Goal: Task Accomplishment & Management: Use online tool/utility

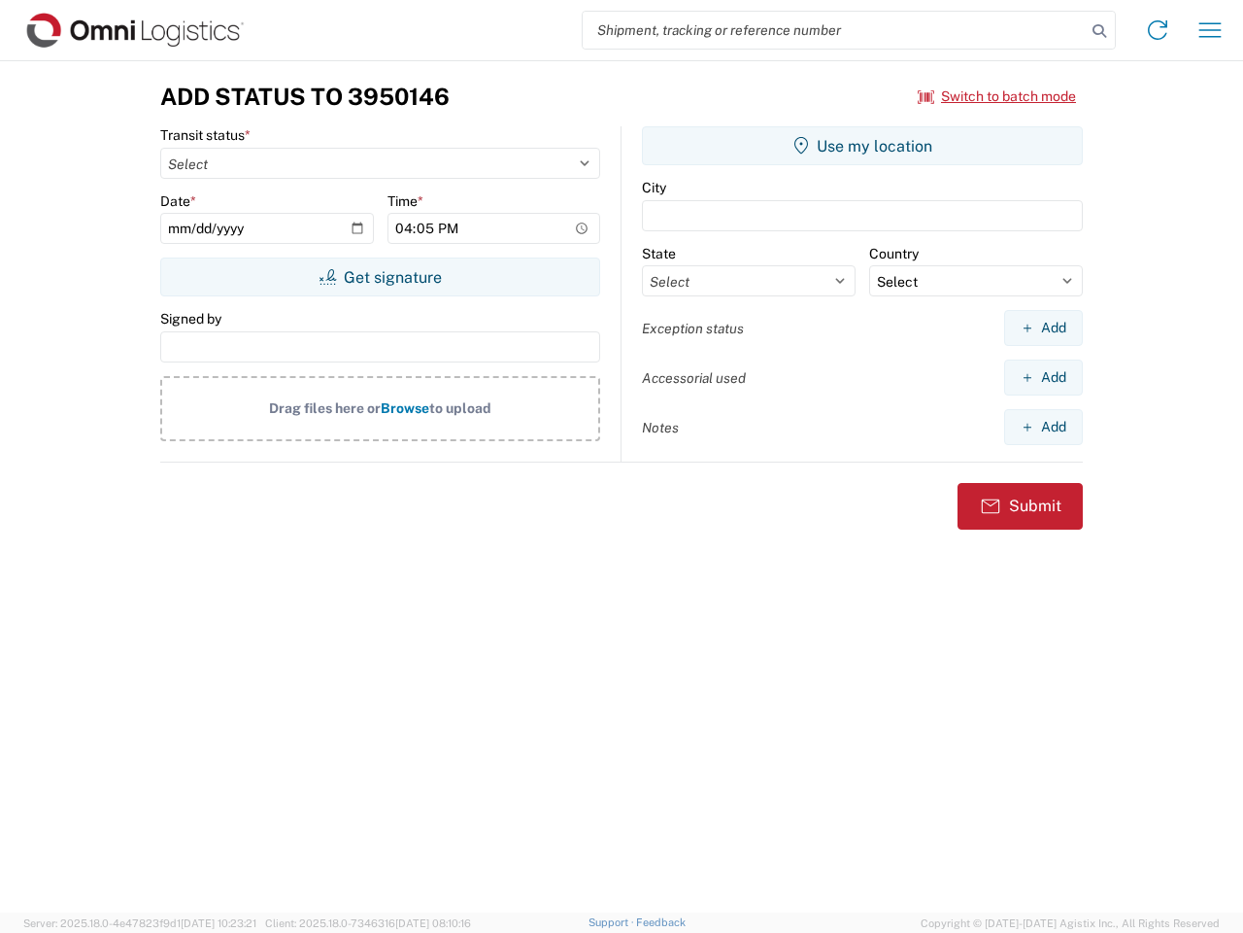
click at [834, 30] on input "search" at bounding box center [834, 30] width 503 height 37
click at [1100, 31] on icon at bounding box center [1099, 30] width 27 height 27
click at [1158, 30] on icon at bounding box center [1157, 30] width 31 height 31
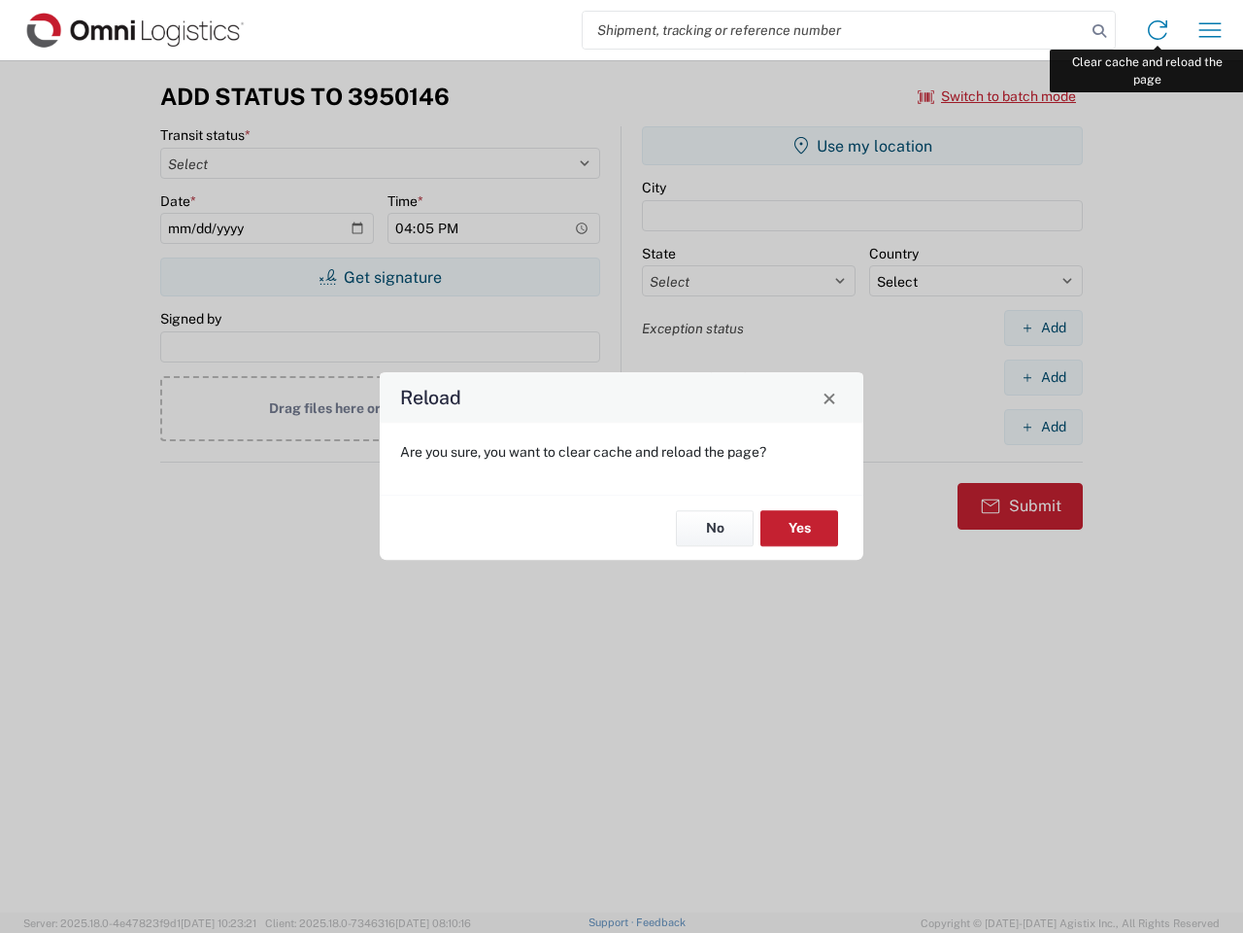
click at [1210, 30] on div "Reload Are you sure, you want to clear cache and reload the page? No Yes" at bounding box center [621, 466] width 1243 height 933
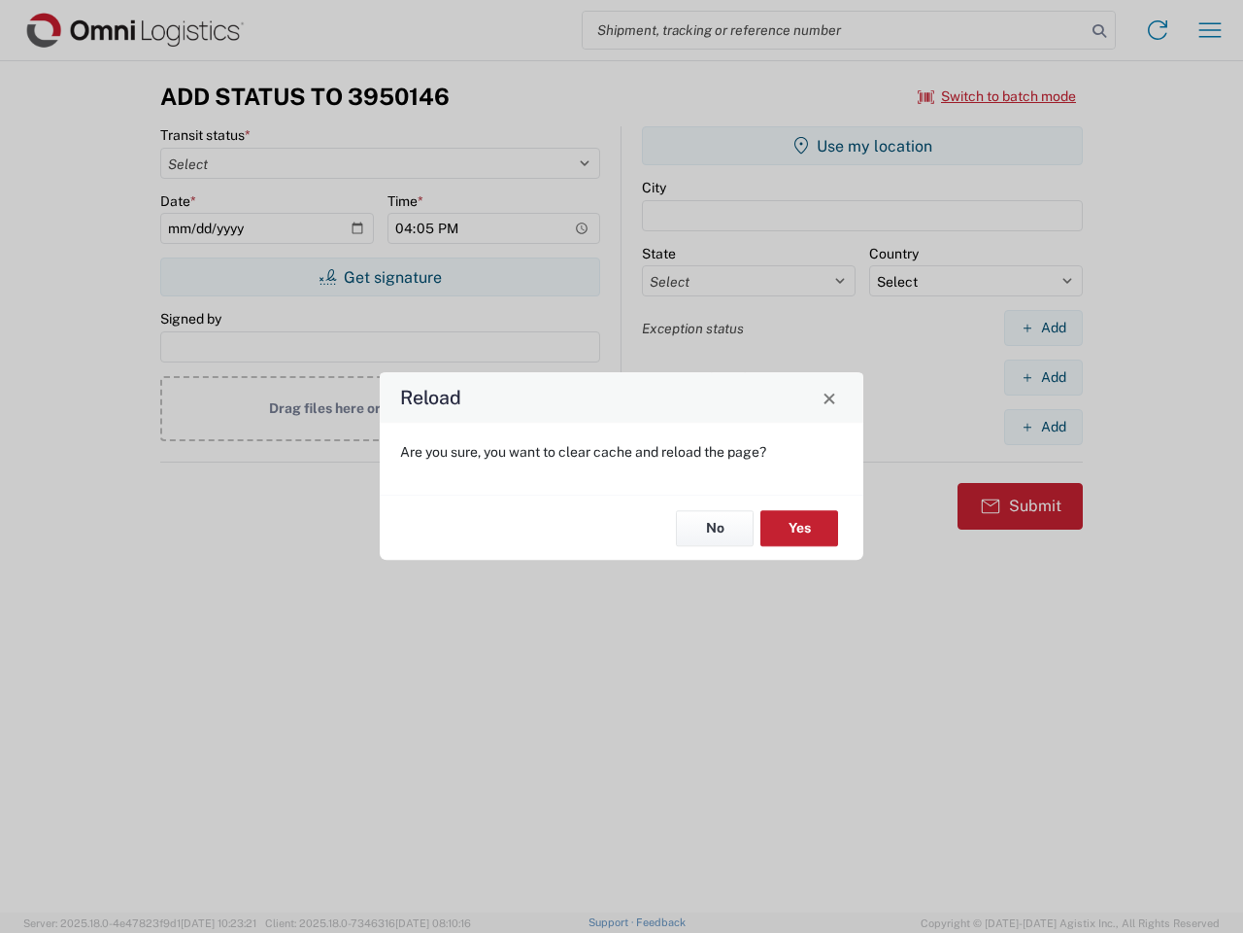
click at [998, 96] on div "Reload Are you sure, you want to clear cache and reload the page? No Yes" at bounding box center [621, 466] width 1243 height 933
click at [380, 277] on div "Reload Are you sure, you want to clear cache and reload the page? No Yes" at bounding box center [621, 466] width 1243 height 933
click at [863, 146] on div "Reload Are you sure, you want to clear cache and reload the page? No Yes" at bounding box center [621, 466] width 1243 height 933
click at [1043, 327] on div "Reload Are you sure, you want to clear cache and reload the page? No Yes" at bounding box center [621, 466] width 1243 height 933
click at [1043, 377] on div "Reload Are you sure, you want to clear cache and reload the page? No Yes" at bounding box center [621, 466] width 1243 height 933
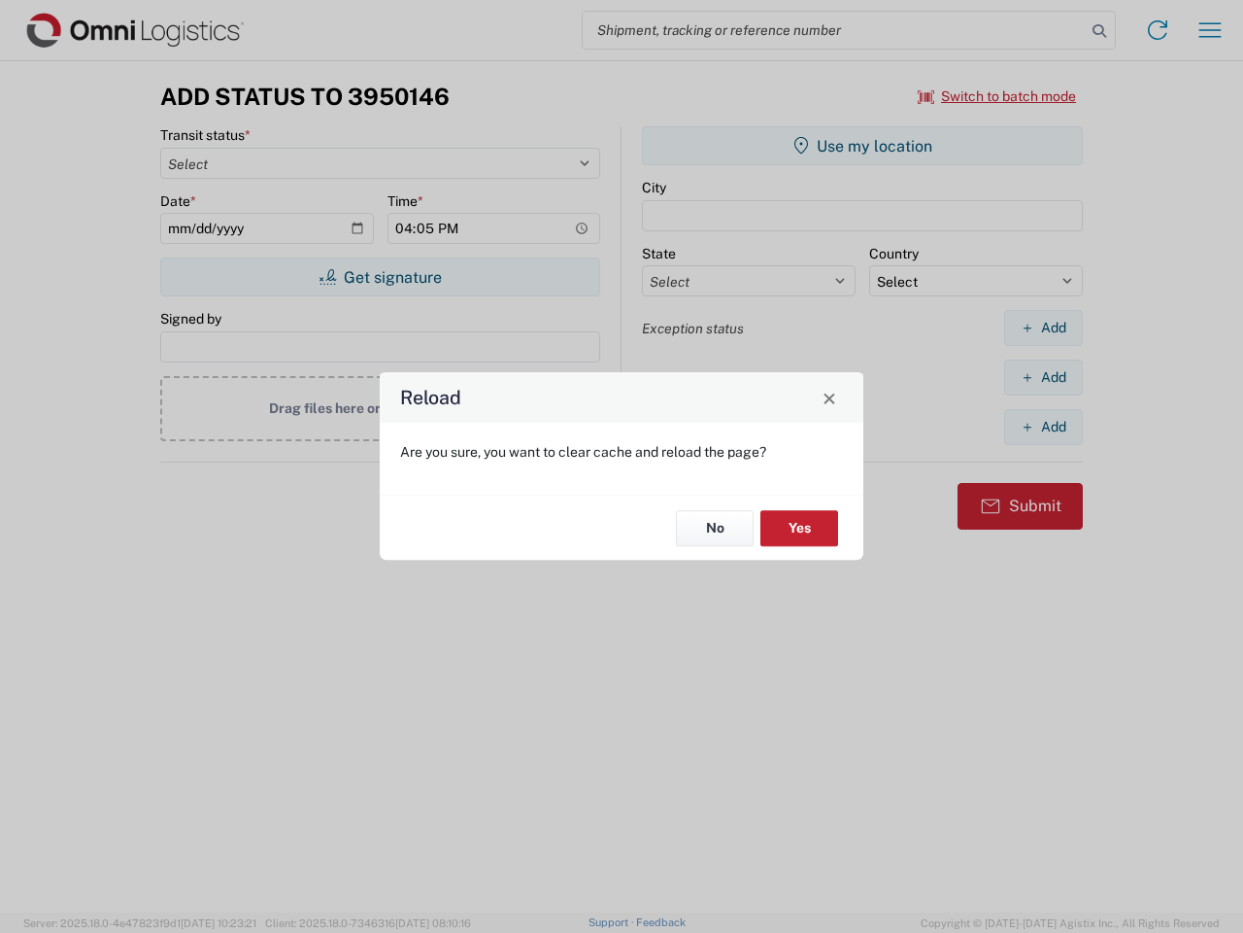
click at [1043, 426] on div "Reload Are you sure, you want to clear cache and reload the page? No Yes" at bounding box center [621, 466] width 1243 height 933
